Goal: Information Seeking & Learning: Find specific fact

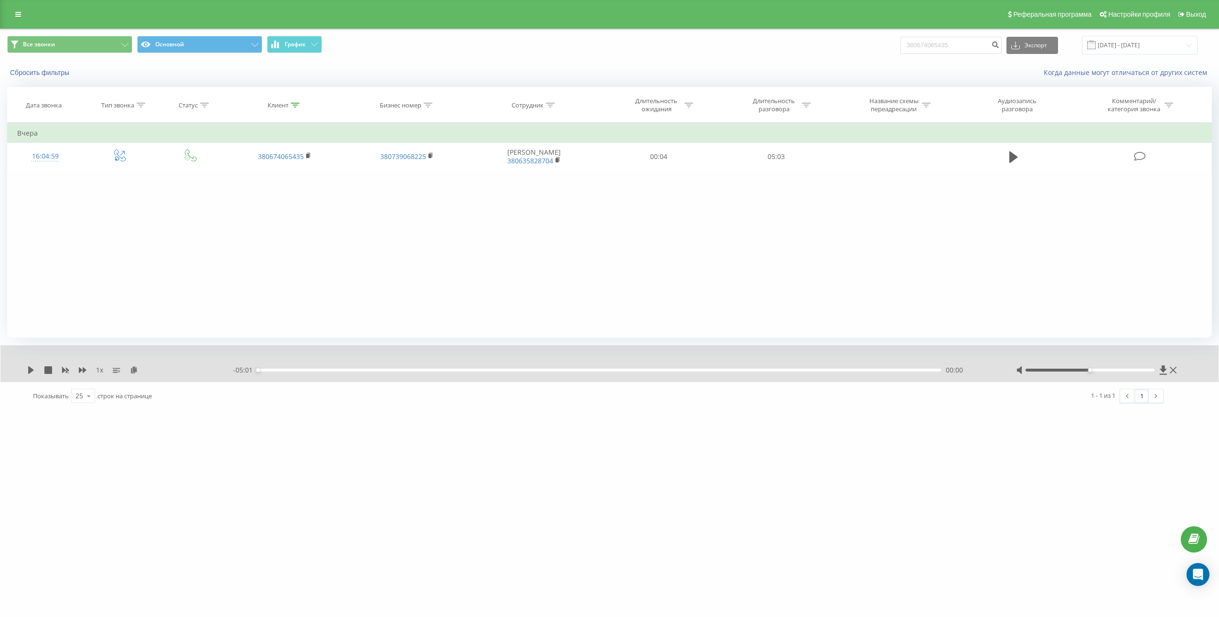
click at [951, 50] on input "380674065435" at bounding box center [950, 45] width 101 height 17
type input "380503860251"
click at [1002, 48] on button "submit" at bounding box center [995, 45] width 13 height 17
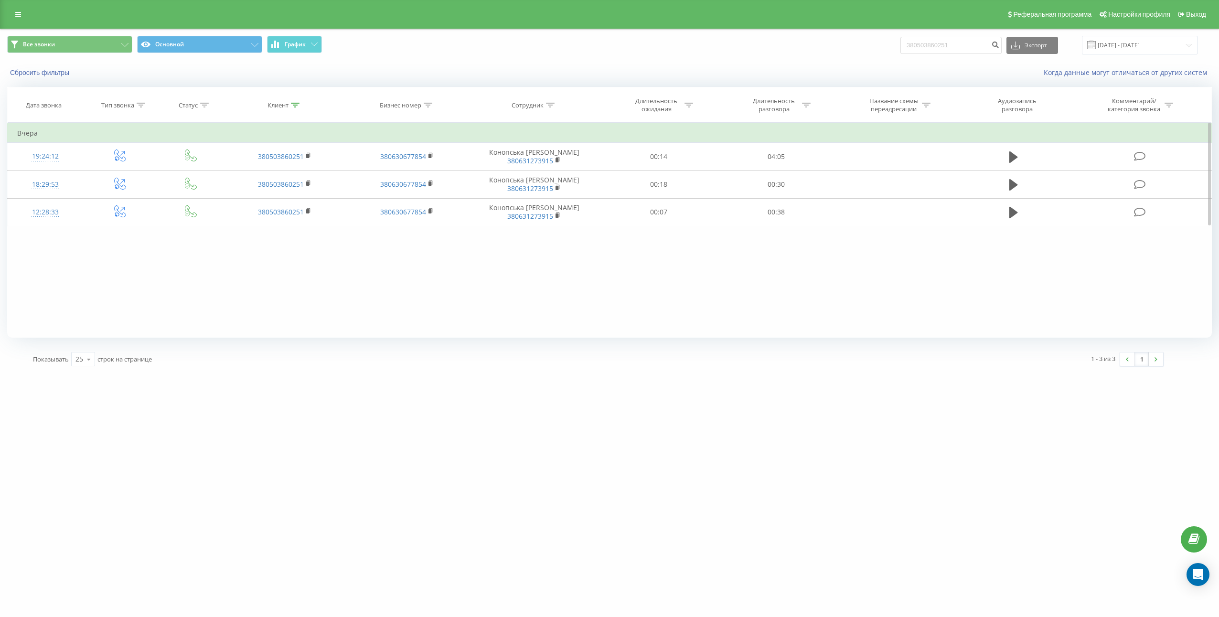
drag, startPoint x: 919, startPoint y: 322, endPoint x: 957, endPoint y: 309, distance: 40.5
click at [919, 322] on div "Фильтровать по условию Равно Введите значение Отмена OK Фильтровать по условию …" at bounding box center [609, 230] width 1205 height 215
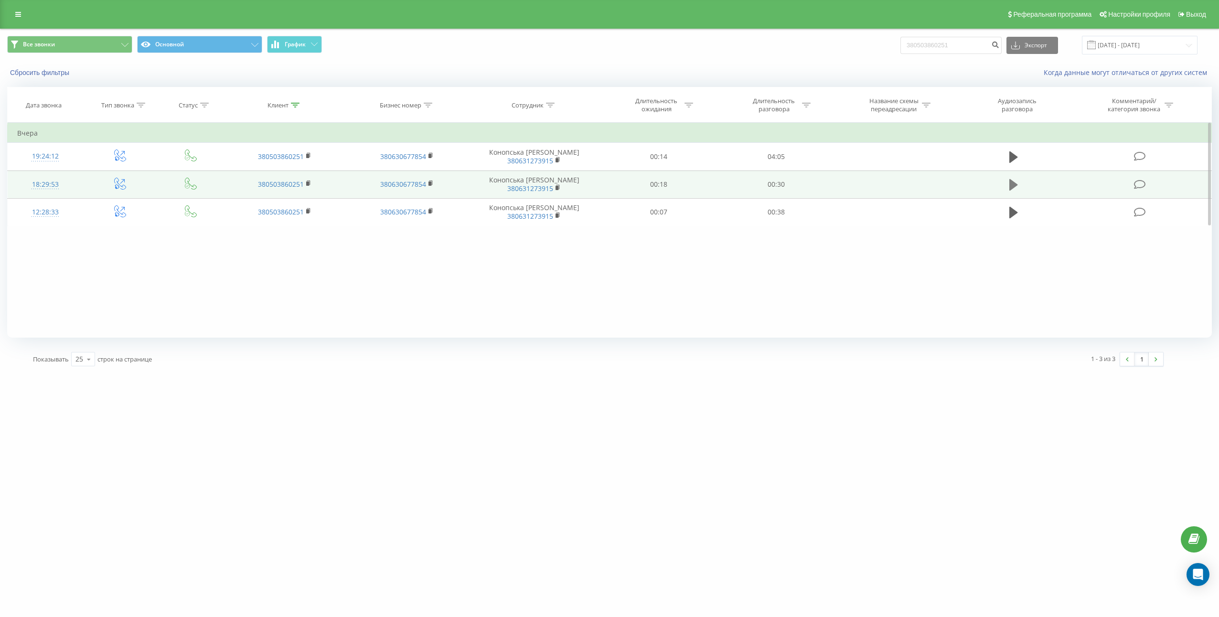
click at [1010, 181] on icon at bounding box center [1013, 184] width 9 height 13
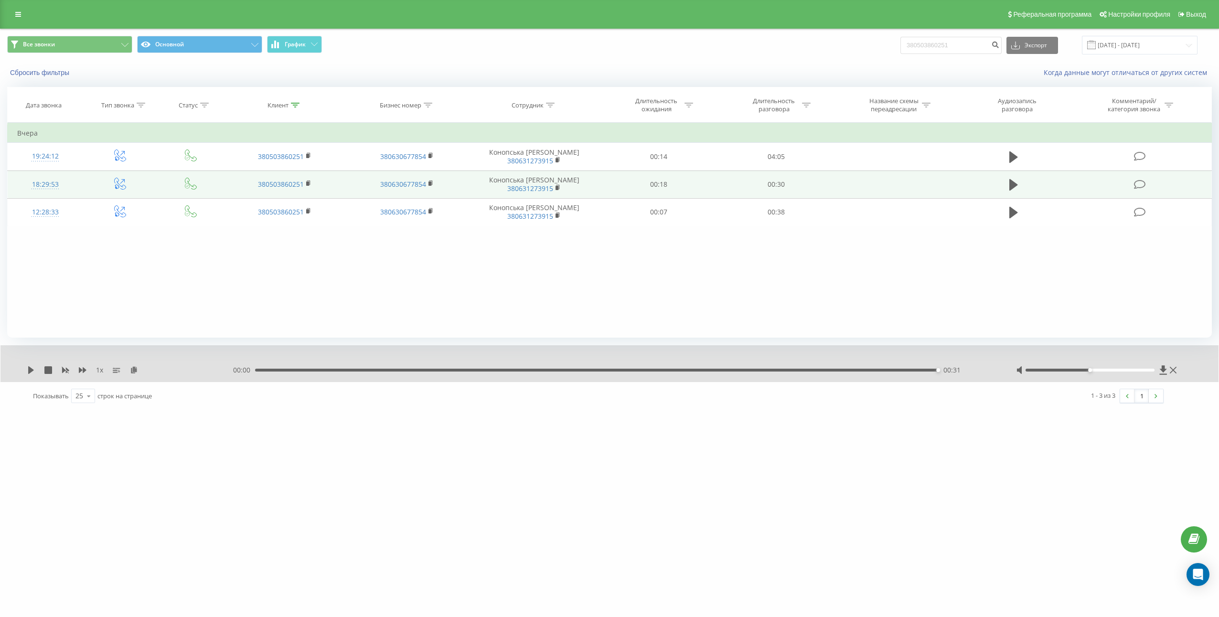
click at [908, 255] on div "Фильтровать по условию Равно Введите значение Отмена OK Фильтровать по условию …" at bounding box center [609, 230] width 1205 height 215
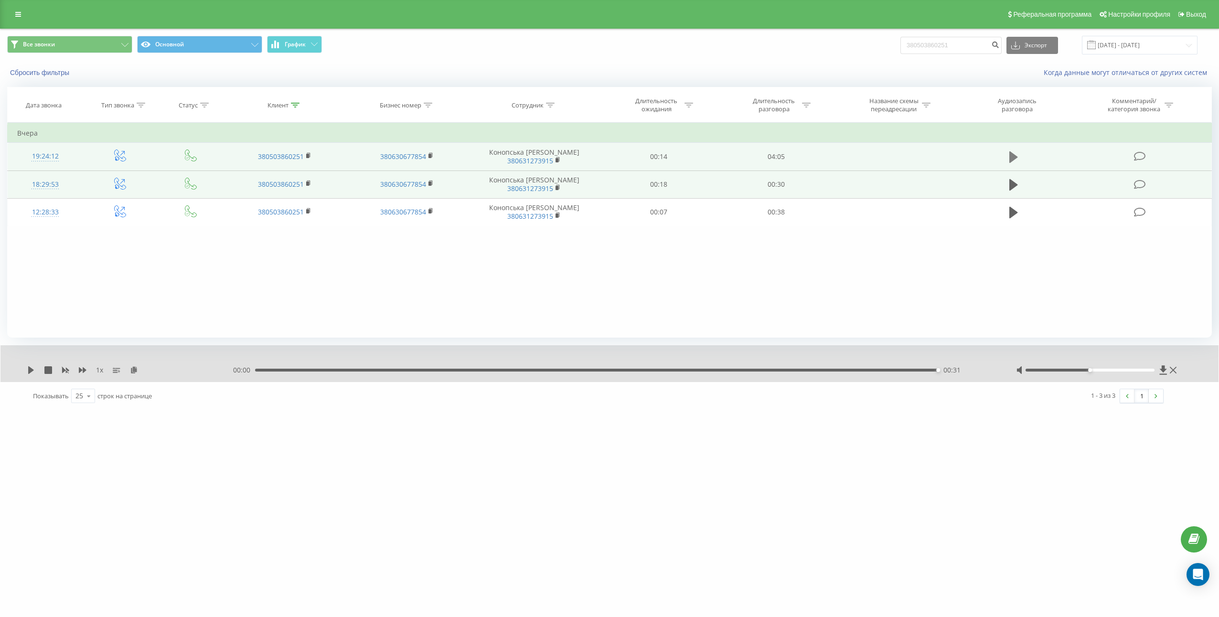
click at [1016, 156] on icon at bounding box center [1013, 156] width 9 height 13
click at [134, 370] on icon at bounding box center [134, 369] width 8 height 7
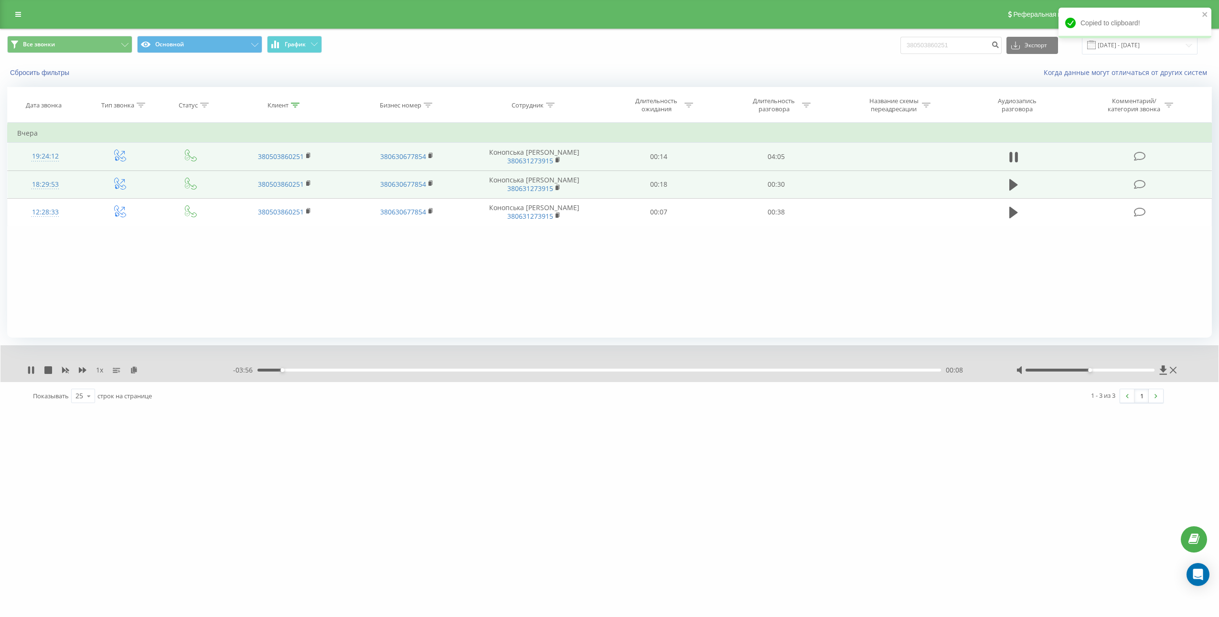
click at [778, 161] on td "04:05" at bounding box center [775, 157] width 117 height 28
copy td "04:05"
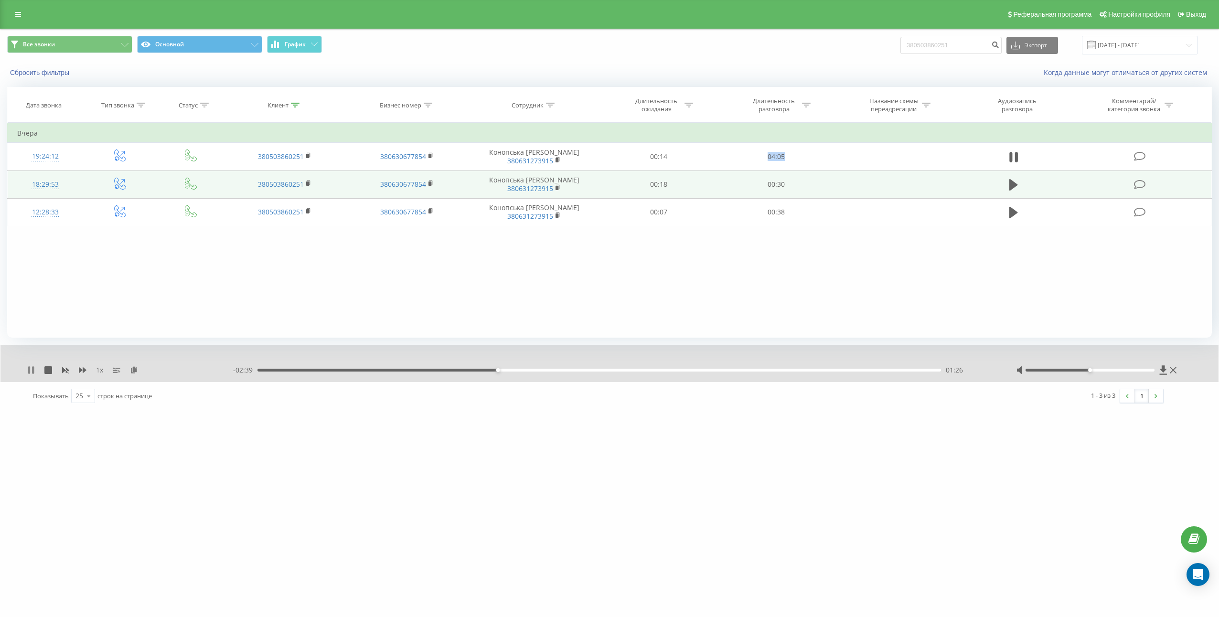
click at [30, 370] on icon at bounding box center [29, 370] width 2 height 8
click at [29, 372] on icon at bounding box center [31, 370] width 6 height 8
click at [84, 372] on icon at bounding box center [83, 370] width 8 height 6
click at [946, 39] on input "380503860251" at bounding box center [950, 45] width 101 height 17
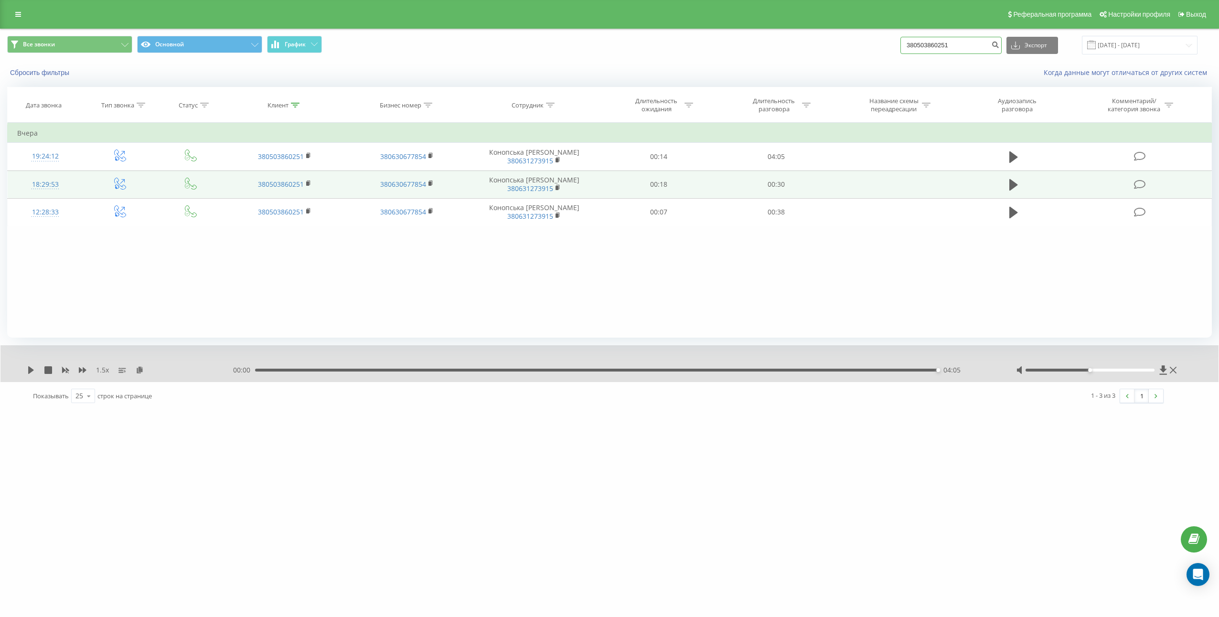
click at [946, 39] on input "380503860251" at bounding box center [950, 45] width 101 height 17
paste input "675438000"
type input "380675438000"
click at [1002, 50] on button "submit" at bounding box center [995, 45] width 13 height 17
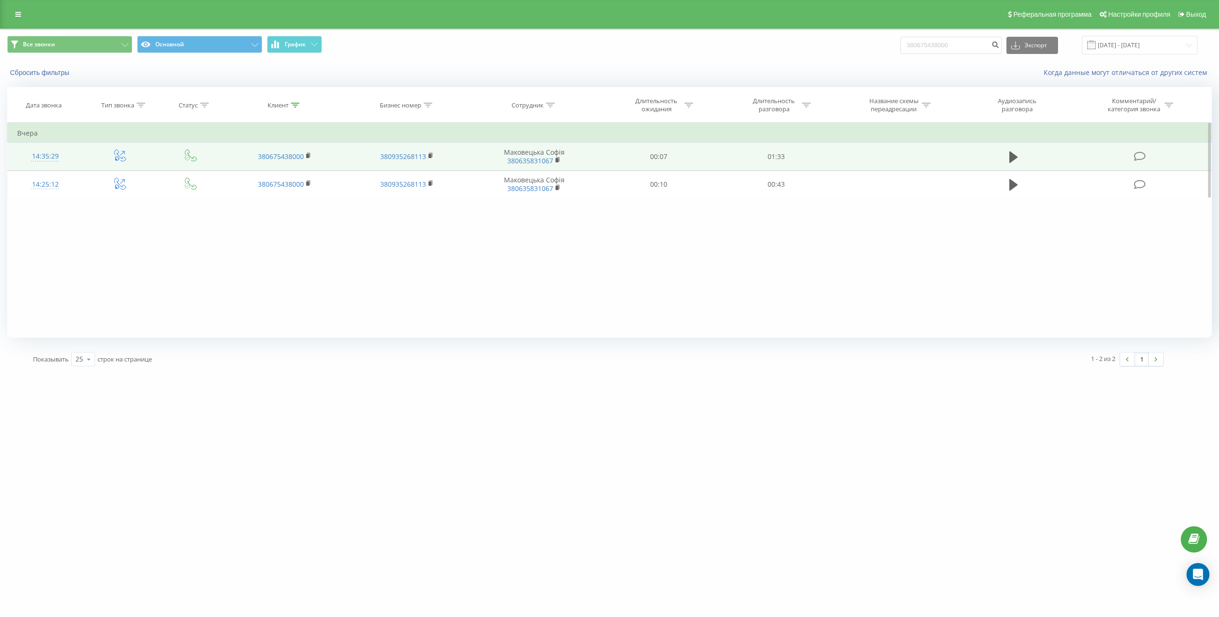
click at [1021, 162] on td at bounding box center [1013, 157] width 113 height 28
click at [1013, 158] on icon at bounding box center [1013, 156] width 9 height 11
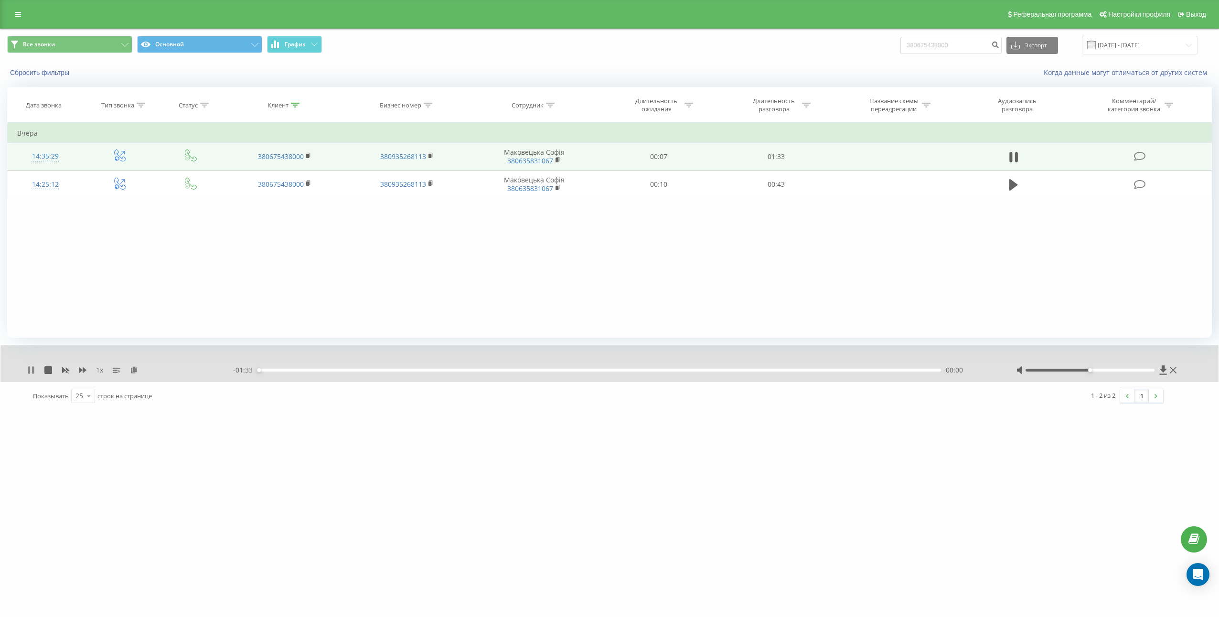
click at [28, 371] on icon at bounding box center [31, 370] width 8 height 8
click at [132, 372] on icon at bounding box center [134, 369] width 8 height 7
click at [771, 156] on td "01:33" at bounding box center [775, 157] width 117 height 28
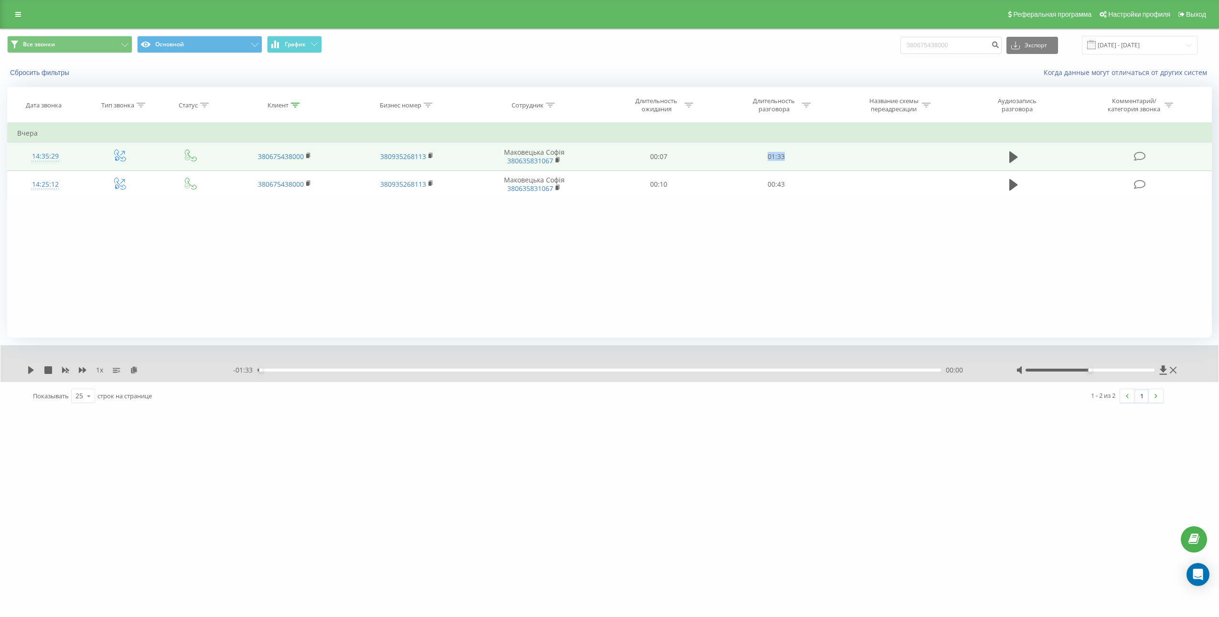
copy td "01:33"
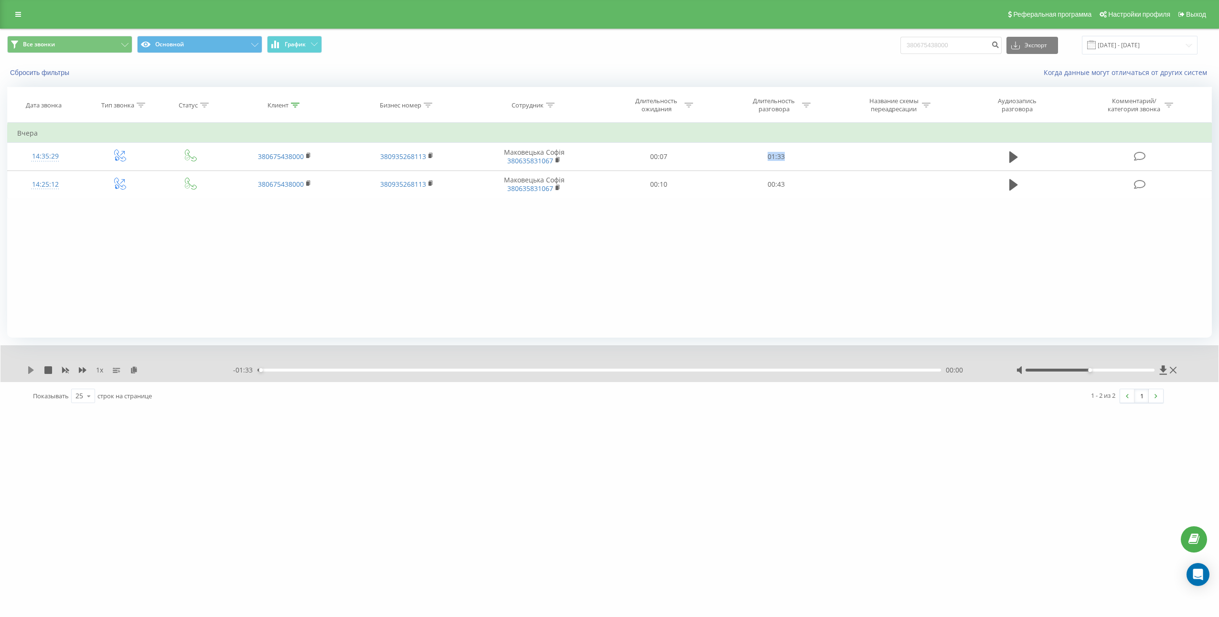
click at [33, 372] on icon at bounding box center [31, 370] width 8 height 8
click at [87, 369] on div "1 x" at bounding box center [130, 370] width 206 height 10
click at [85, 369] on icon at bounding box center [83, 370] width 8 height 8
click at [958, 53] on input "380675438000" at bounding box center [950, 45] width 101 height 17
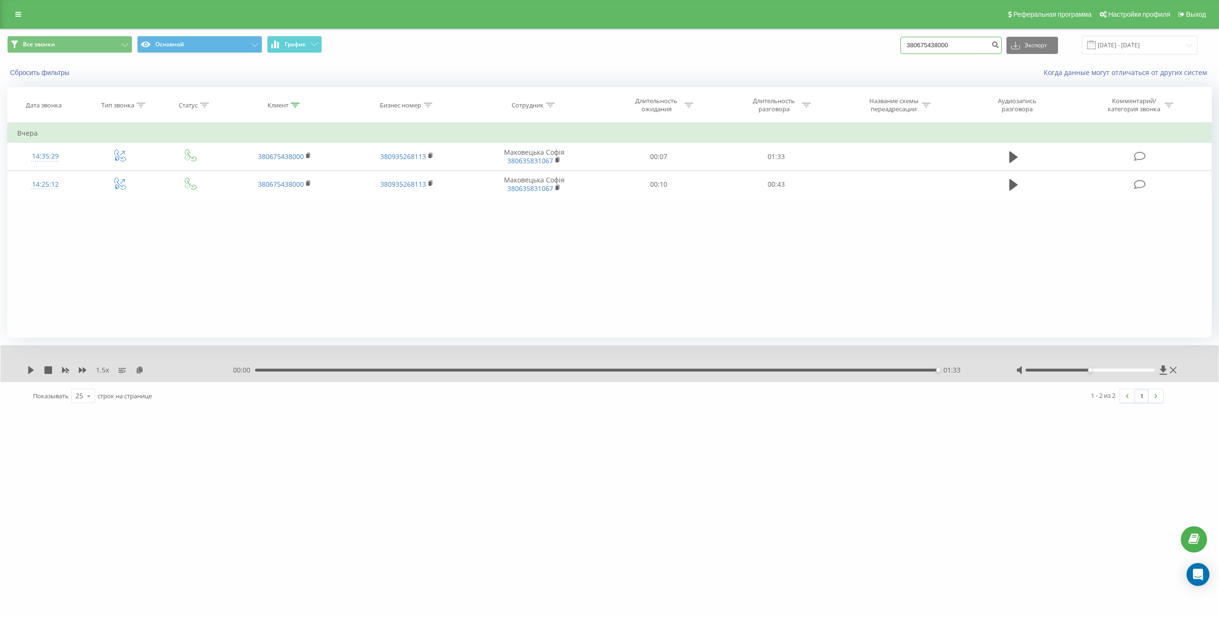
click at [958, 53] on input "380675438000" at bounding box center [950, 45] width 101 height 17
paste input "505751777"
type input "380505751777"
click at [999, 44] on icon "submit" at bounding box center [995, 44] width 8 height 6
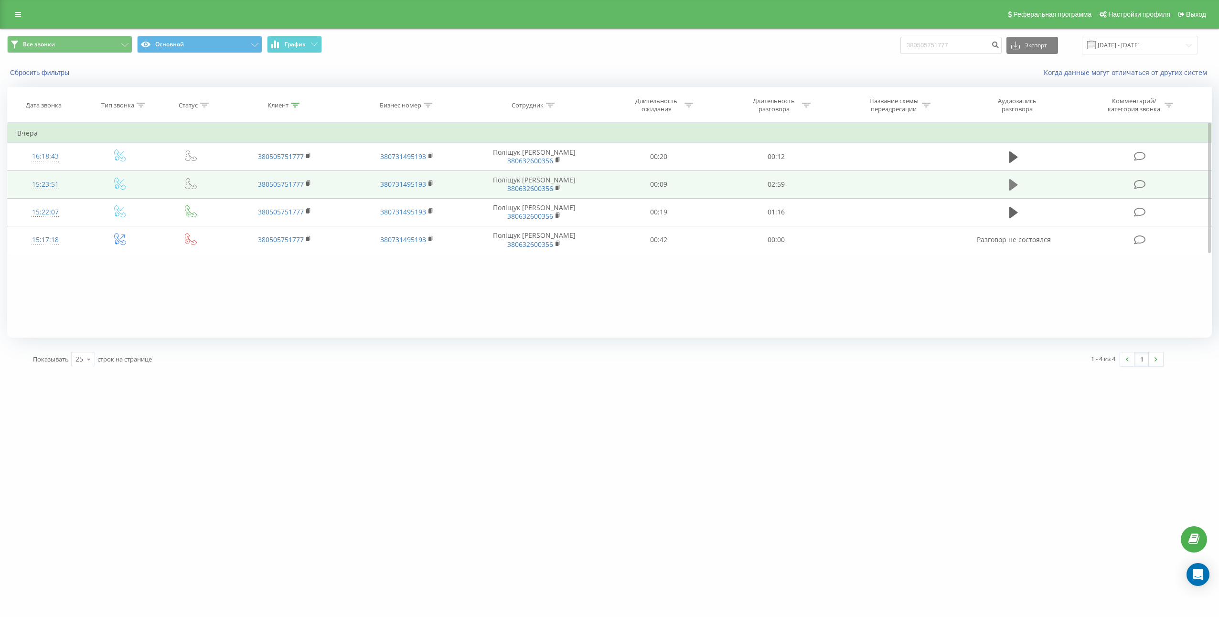
click at [1014, 184] on icon at bounding box center [1013, 184] width 9 height 11
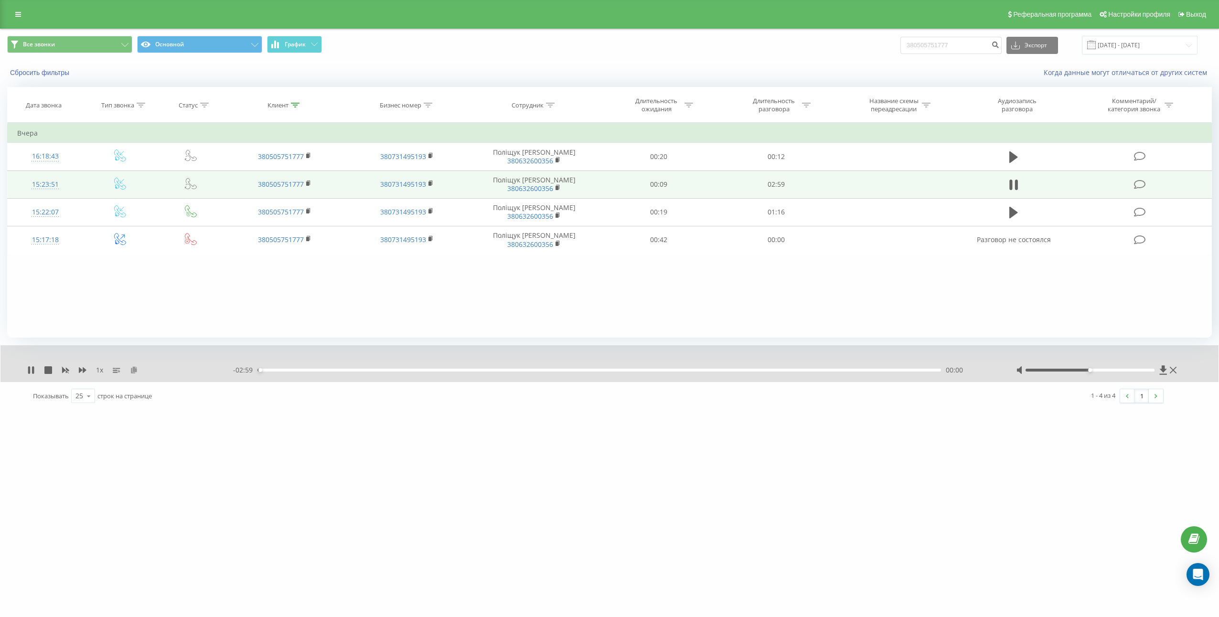
click at [137, 373] on icon at bounding box center [134, 369] width 8 height 7
click at [776, 190] on td "02:59" at bounding box center [775, 185] width 117 height 28
copy td "02:59"
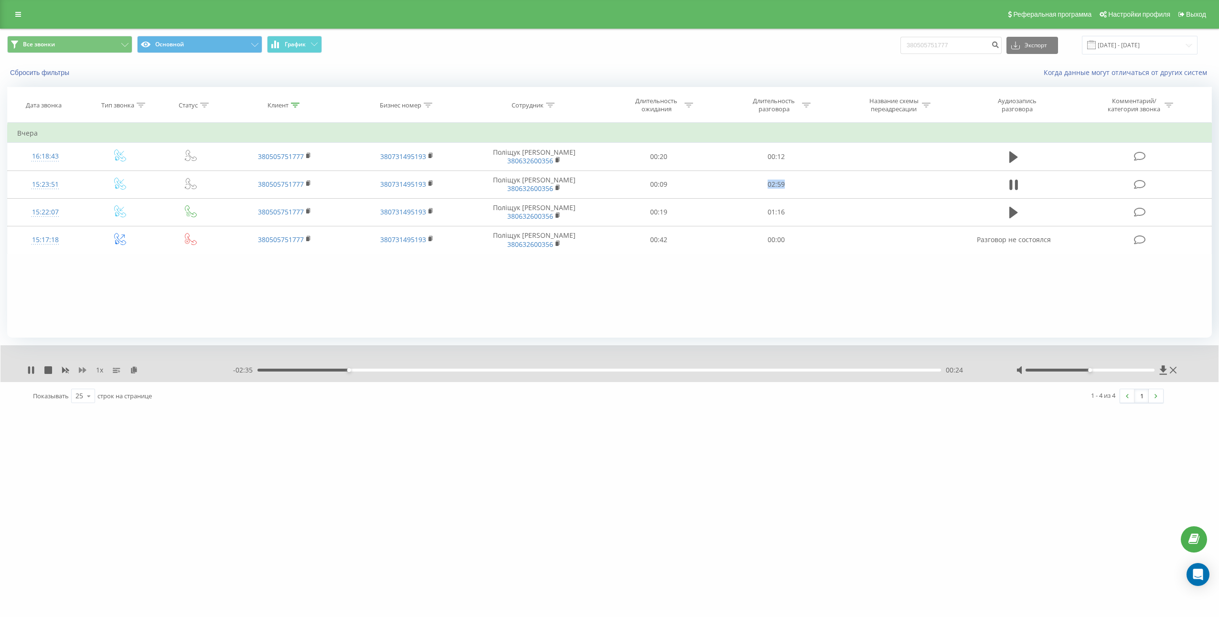
click at [83, 369] on icon at bounding box center [83, 370] width 8 height 6
click at [31, 369] on icon at bounding box center [31, 370] width 8 height 8
click at [32, 370] on icon at bounding box center [31, 370] width 6 height 8
click at [873, 369] on div "02:59" at bounding box center [596, 370] width 683 height 3
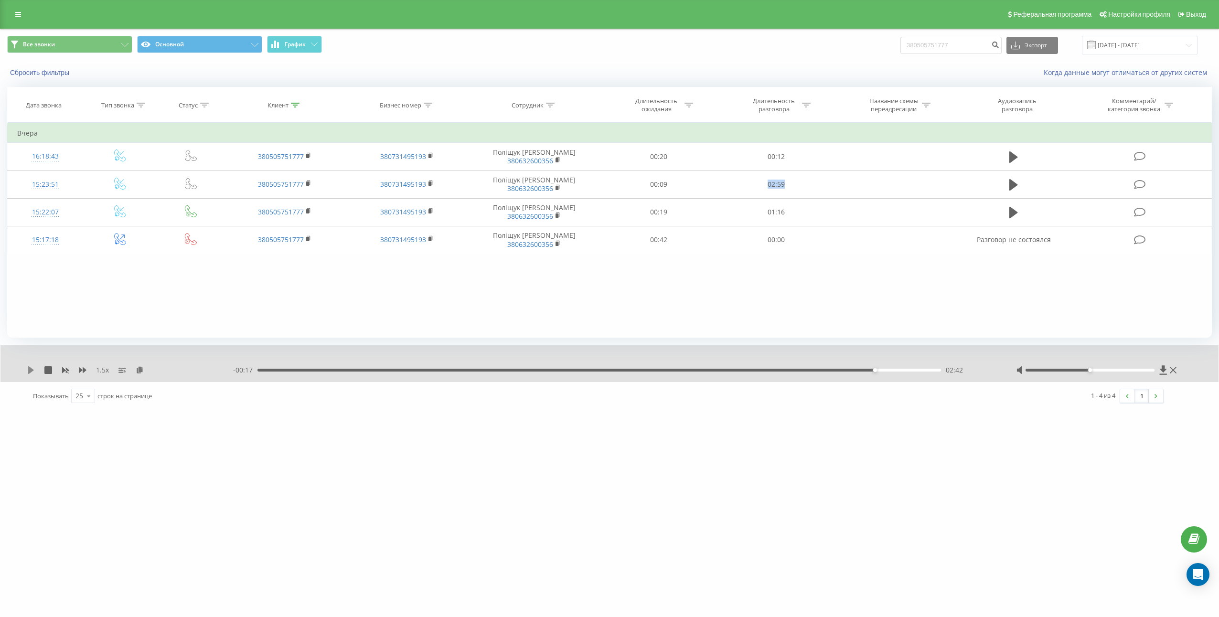
click at [30, 370] on icon at bounding box center [31, 370] width 6 height 8
click at [911, 369] on div "02:44" at bounding box center [598, 370] width 683 height 3
